Goal: Book appointment/travel/reservation

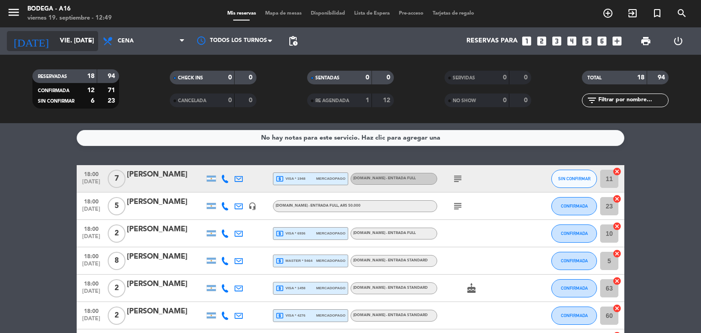
click at [80, 38] on input "vie. [DATE]" at bounding box center [98, 41] width 87 height 16
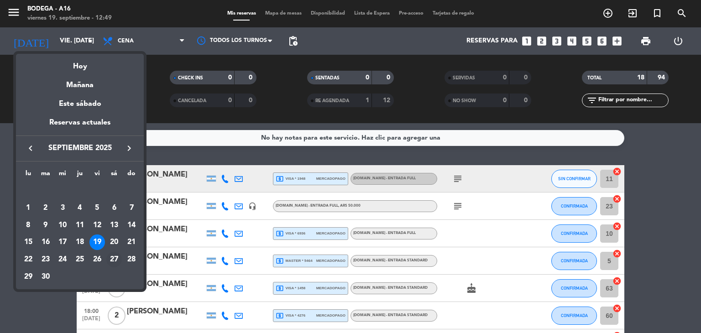
click at [115, 256] on div "27" at bounding box center [114, 260] width 16 height 16
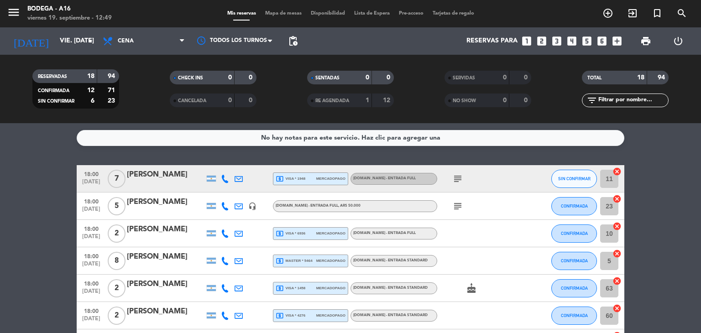
type input "sáb. [DATE]"
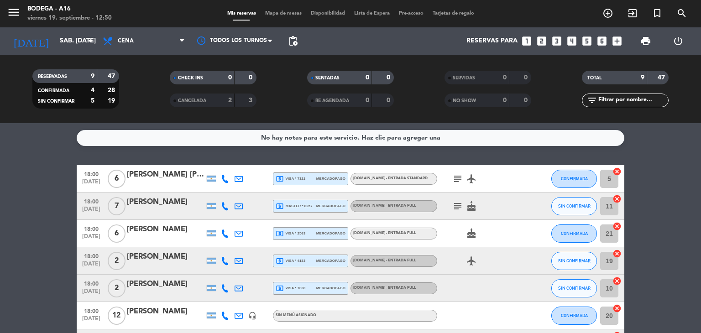
click at [603, 39] on icon "looks_6" at bounding box center [602, 41] width 12 height 12
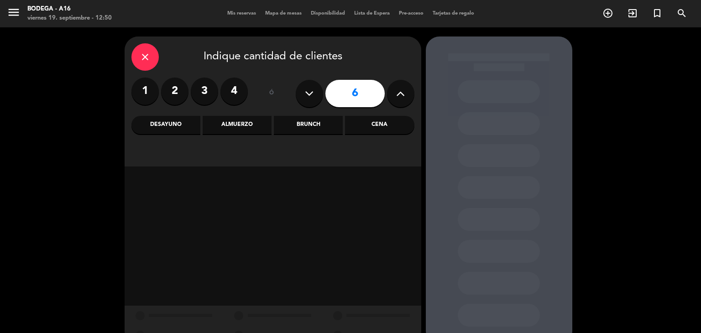
click at [382, 132] on div "Cena" at bounding box center [379, 125] width 69 height 18
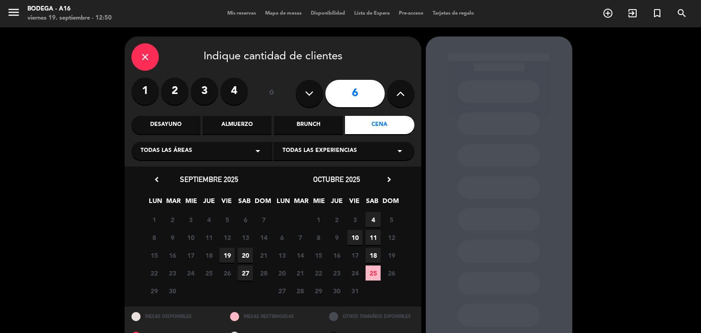
click at [242, 271] on span "27" at bounding box center [245, 273] width 15 height 15
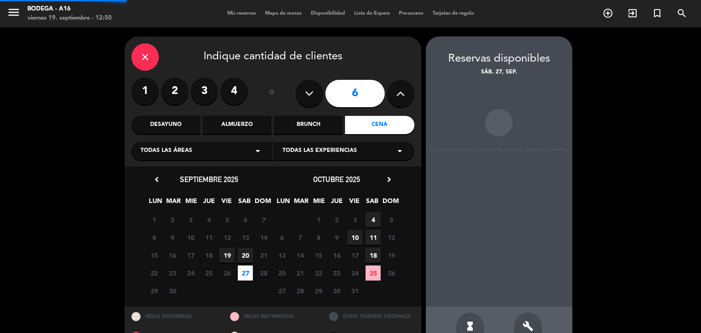
scroll to position [21, 0]
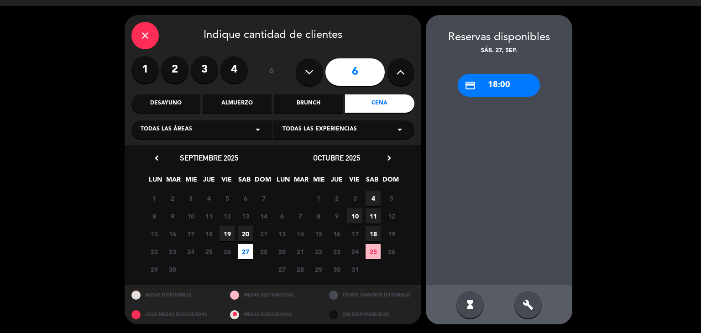
click at [509, 83] on div "credit_card 18:00" at bounding box center [499, 85] width 82 height 23
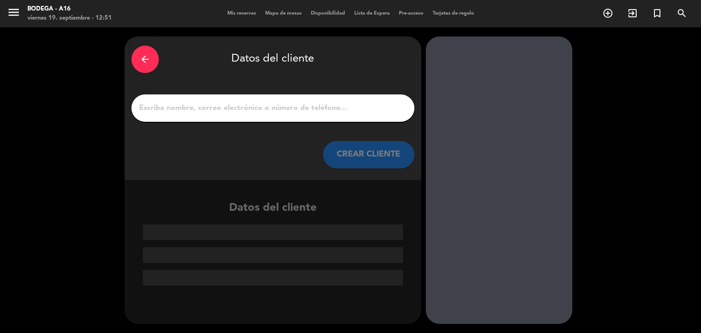
click at [187, 111] on input "1" at bounding box center [272, 108] width 269 height 13
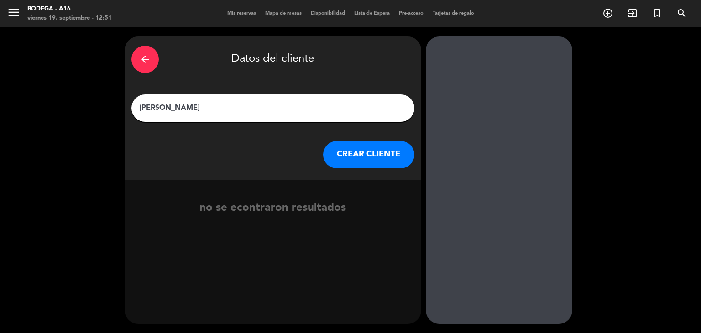
type input "Alejandra Piatti"
click at [380, 149] on button "CREAR CLIENTE" at bounding box center [368, 154] width 91 height 27
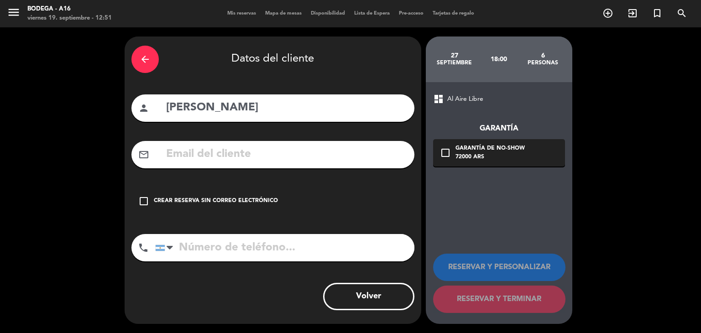
click at [143, 199] on icon "check_box_outline_blank" at bounding box center [143, 201] width 11 height 11
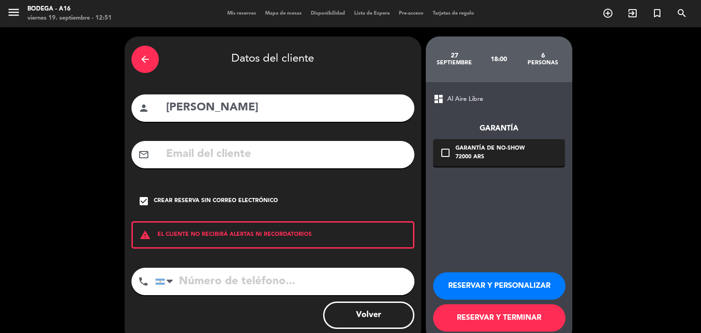
click at [227, 281] on input "tel" at bounding box center [284, 281] width 259 height 27
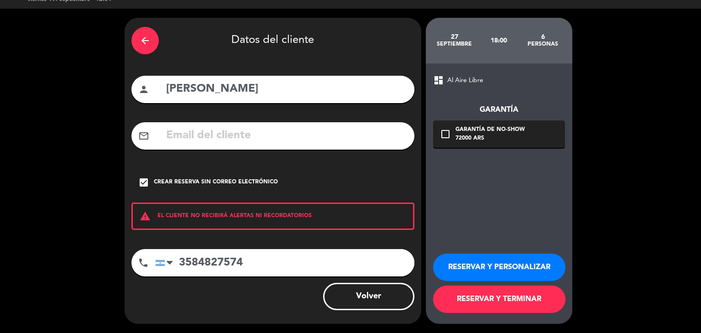
type input "3584827574"
click at [528, 295] on button "RESERVAR Y TERMINAR" at bounding box center [499, 299] width 132 height 27
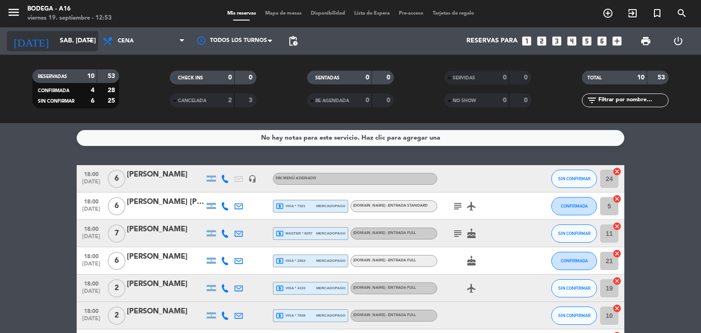
click at [81, 46] on input "sáb. 27 sep." at bounding box center [98, 41] width 87 height 16
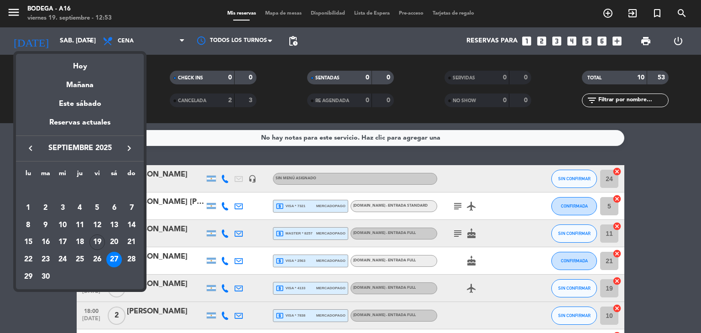
click at [42, 4] on div at bounding box center [350, 166] width 701 height 333
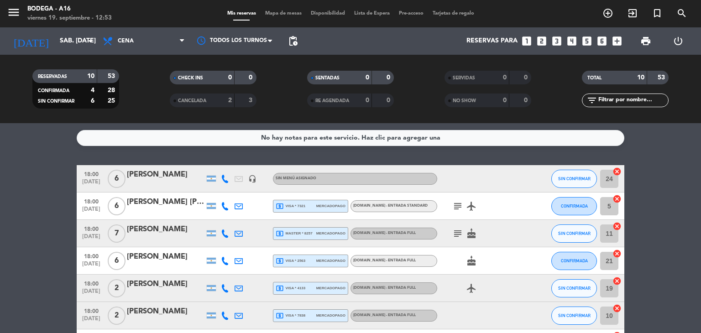
click at [24, 11] on span "menu" at bounding box center [17, 13] width 21 height 21
click at [18, 12] on icon "menu" at bounding box center [14, 12] width 14 height 14
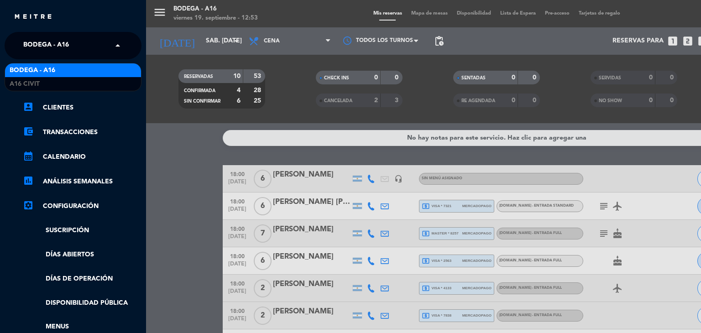
click at [82, 49] on div "× Bodega - A16" at bounding box center [51, 45] width 63 height 19
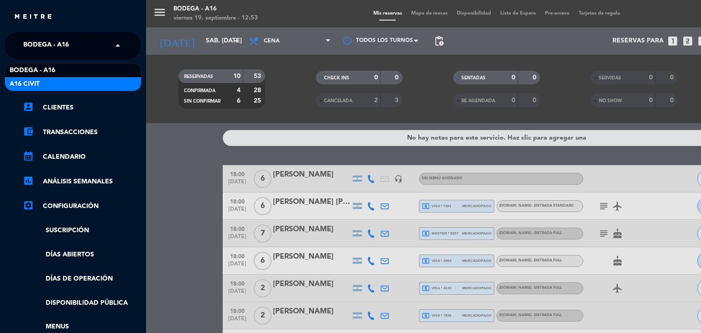
click at [68, 84] on div "A16 Civit" at bounding box center [73, 84] width 136 height 14
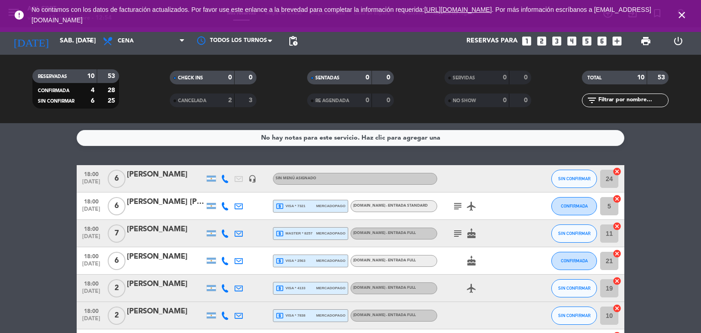
click at [681, 16] on icon "close" at bounding box center [682, 15] width 11 height 11
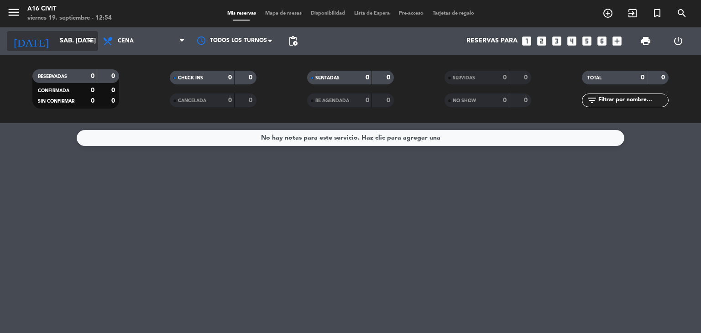
click at [70, 46] on input "sáb. 27 sep." at bounding box center [98, 41] width 87 height 16
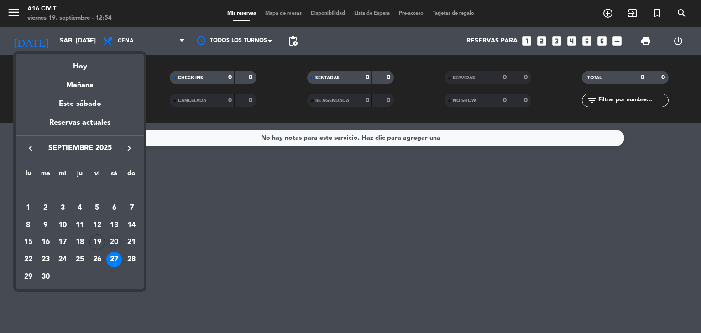
click at [110, 243] on div "20" at bounding box center [114, 243] width 16 height 16
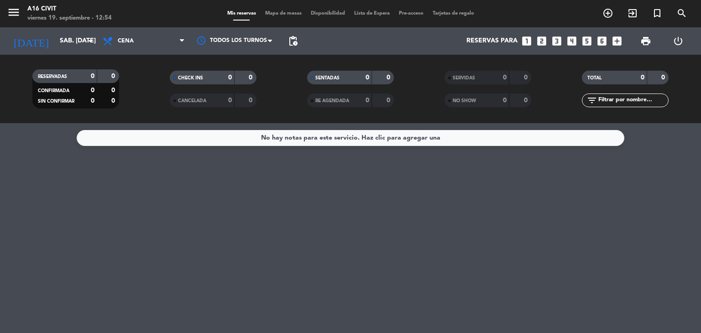
type input "sáb. 20 sep."
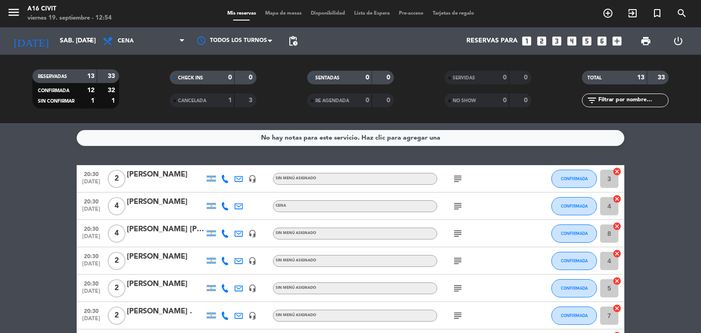
click at [658, 148] on div "No hay notas para este servicio. Haz clic para agregar una 20:30 sep. 20 2 Vale…" at bounding box center [350, 228] width 701 height 210
click at [537, 39] on icon "looks_two" at bounding box center [542, 41] width 12 height 12
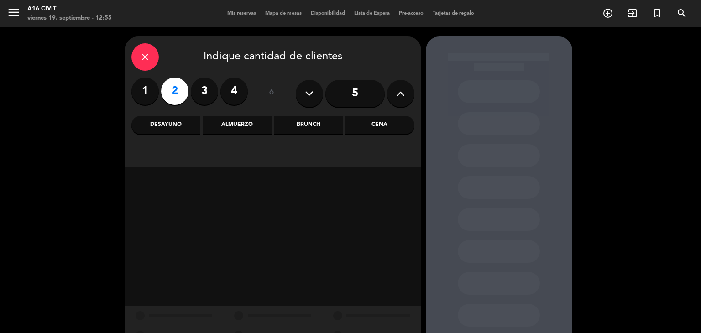
click at [42, 146] on div "close Indique cantidad de clientes 1 2 3 4 ó 5 Desayuno Almuerzo Brunch Cena" at bounding box center [350, 190] width 701 height 327
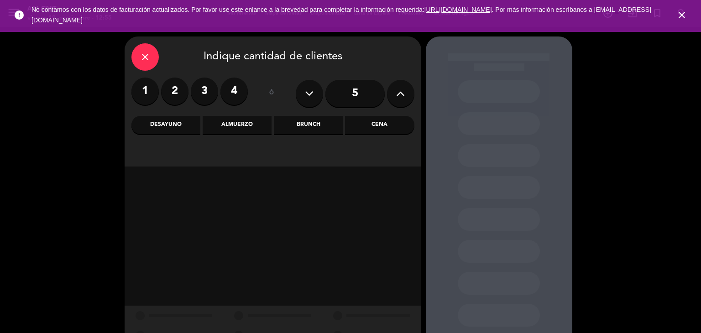
click at [178, 86] on label "2" at bounding box center [174, 91] width 27 height 27
click at [682, 11] on icon "close" at bounding box center [682, 15] width 11 height 11
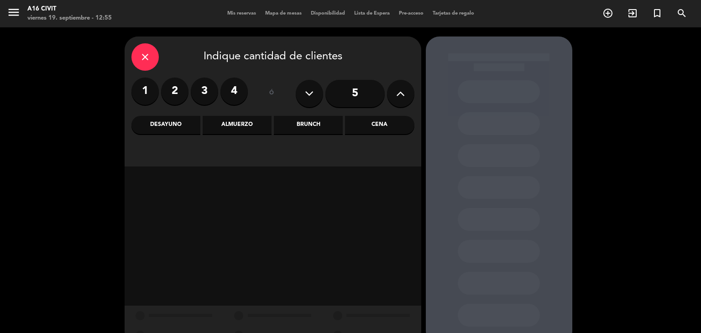
click at [184, 88] on label "2" at bounding box center [174, 91] width 27 height 27
click at [166, 90] on label "2" at bounding box center [174, 91] width 27 height 27
